Goal: Obtain resource: Obtain resource

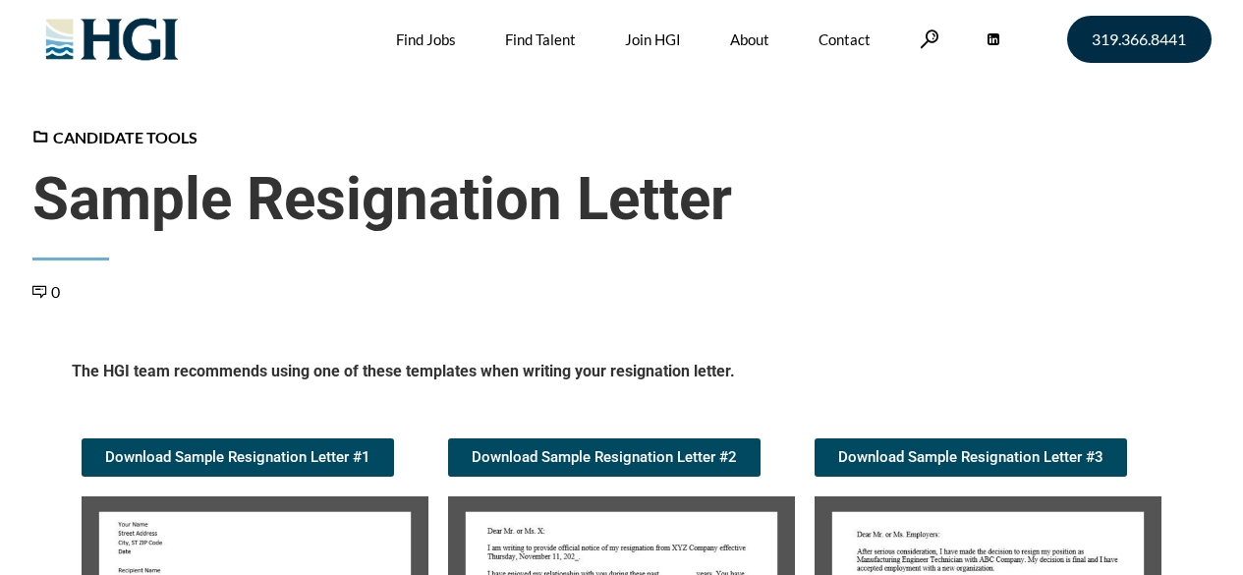
scroll to position [394, 0]
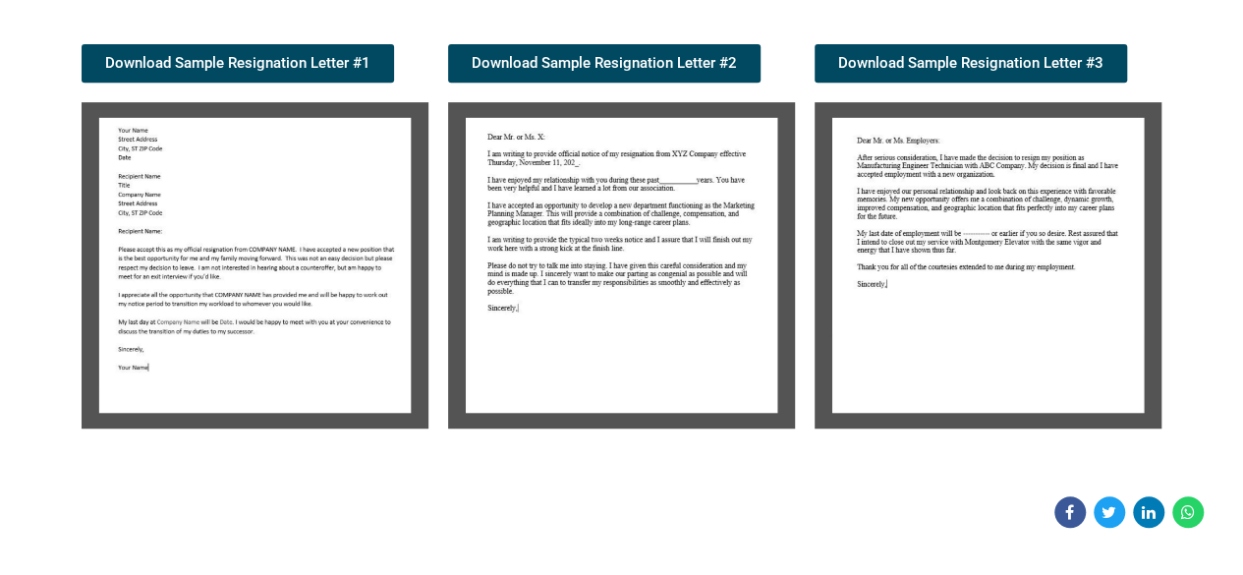
click at [209, 233] on img at bounding box center [255, 265] width 347 height 326
click at [233, 232] on img at bounding box center [255, 265] width 347 height 326
click at [234, 231] on img at bounding box center [255, 265] width 347 height 326
click at [238, 230] on img at bounding box center [255, 265] width 347 height 326
click at [280, 233] on img at bounding box center [255, 265] width 347 height 326
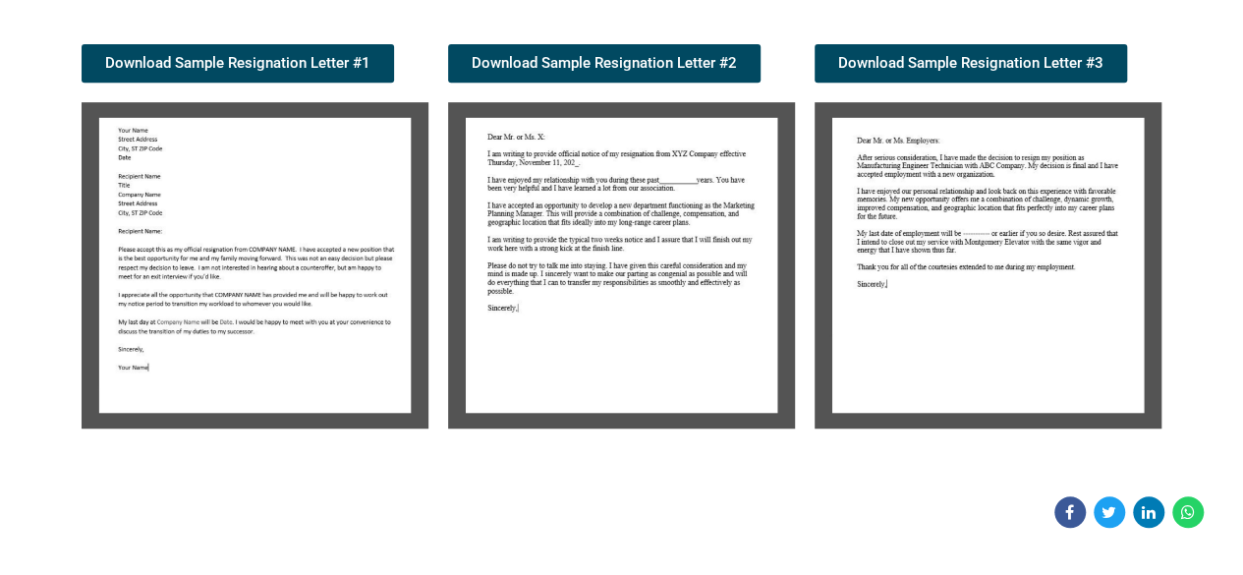
click at [282, 235] on img at bounding box center [255, 265] width 347 height 326
click at [285, 234] on img at bounding box center [255, 265] width 347 height 326
click at [280, 230] on img at bounding box center [255, 265] width 347 height 326
click at [279, 223] on img at bounding box center [255, 265] width 347 height 326
